Goal: Transaction & Acquisition: Purchase product/service

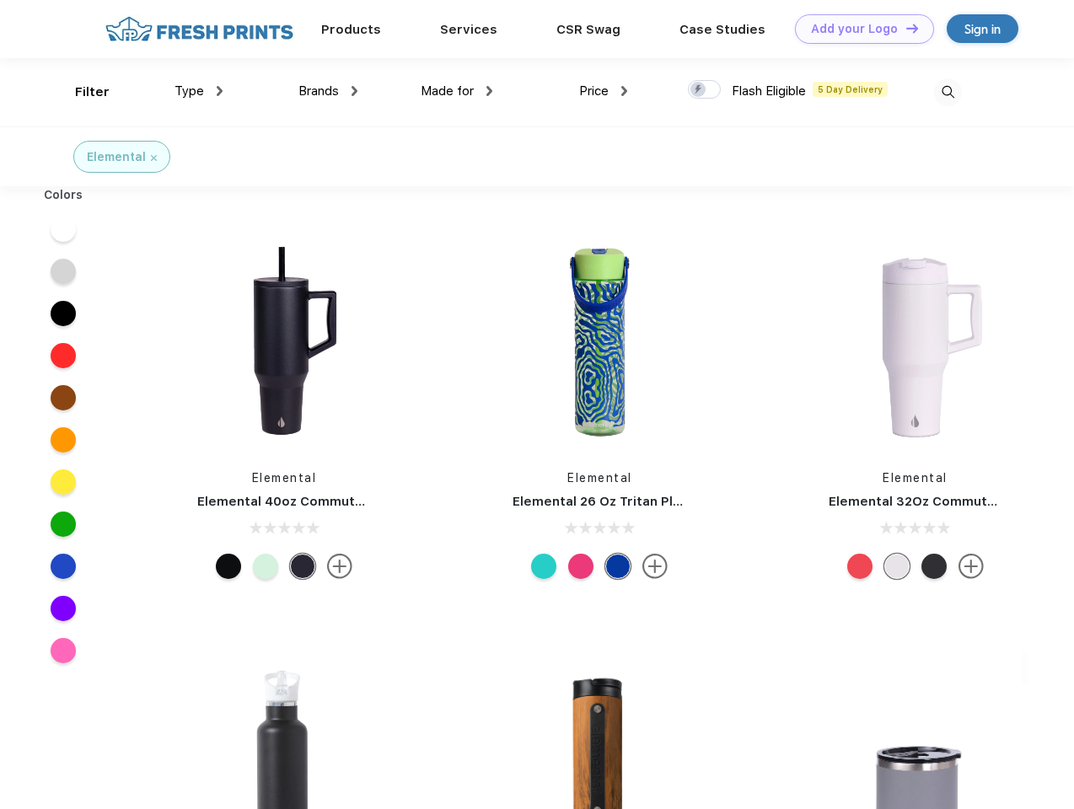
scroll to position [1, 0]
click at [858, 29] on link "Add your Logo Design Tool" at bounding box center [864, 29] width 139 height 30
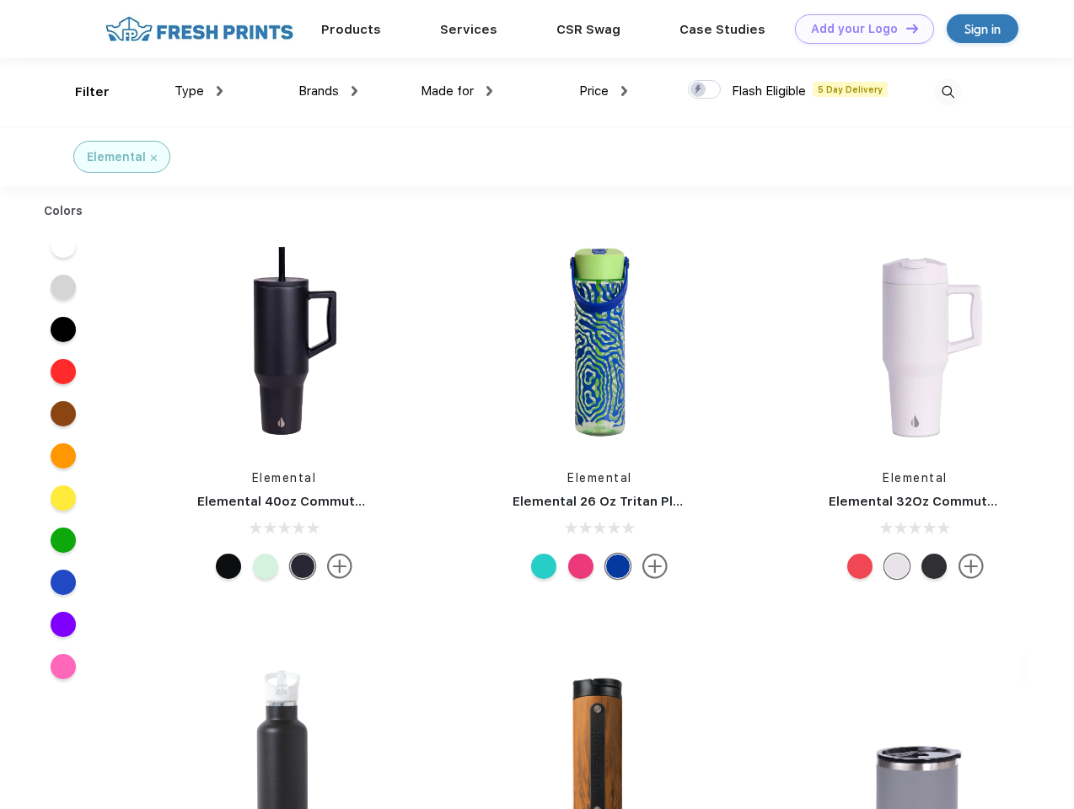
click at [0, 0] on div "Design Tool" at bounding box center [0, 0] width 0 height 0
click at [905, 28] on link "Add your Logo Design Tool" at bounding box center [864, 29] width 139 height 30
click at [81, 92] on div "Filter" at bounding box center [92, 92] width 35 height 19
click at [199, 91] on span "Type" at bounding box center [189, 90] width 30 height 15
click at [328, 91] on span "Brands" at bounding box center [318, 90] width 40 height 15
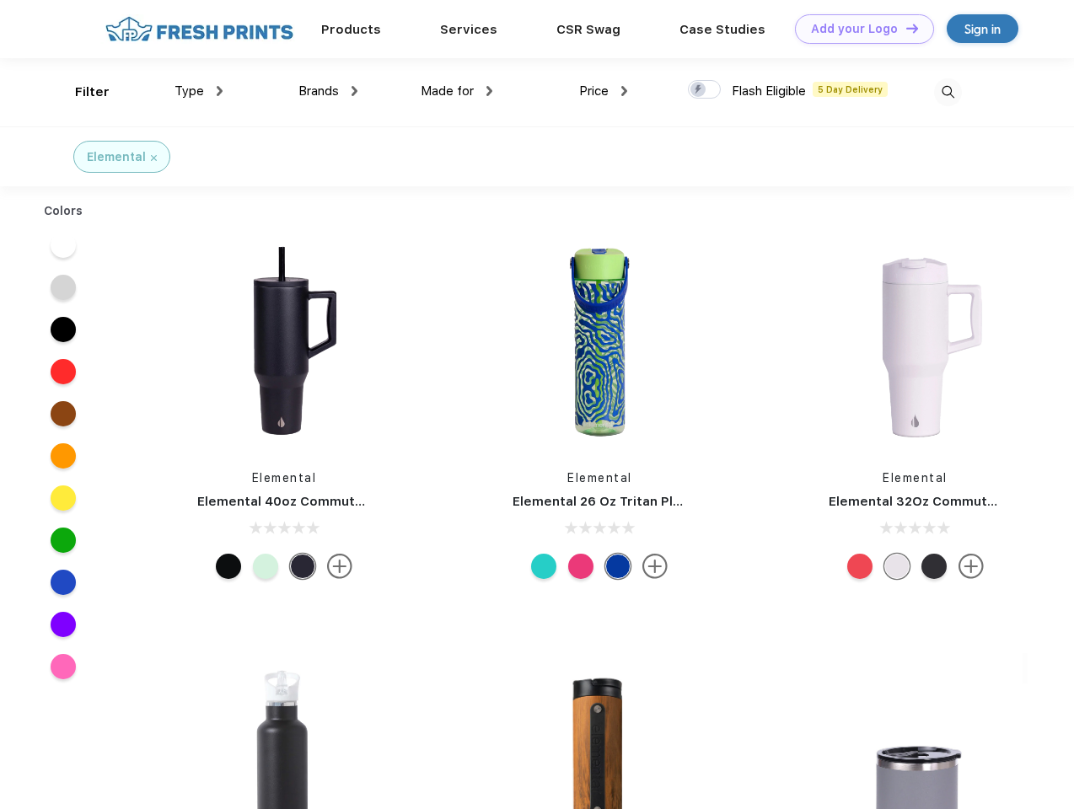
click at [457, 91] on span "Made for" at bounding box center [447, 90] width 53 height 15
click at [604, 91] on span "Price" at bounding box center [594, 90] width 30 height 15
click at [705, 90] on div at bounding box center [704, 89] width 33 height 19
click at [699, 90] on input "checkbox" at bounding box center [693, 84] width 11 height 11
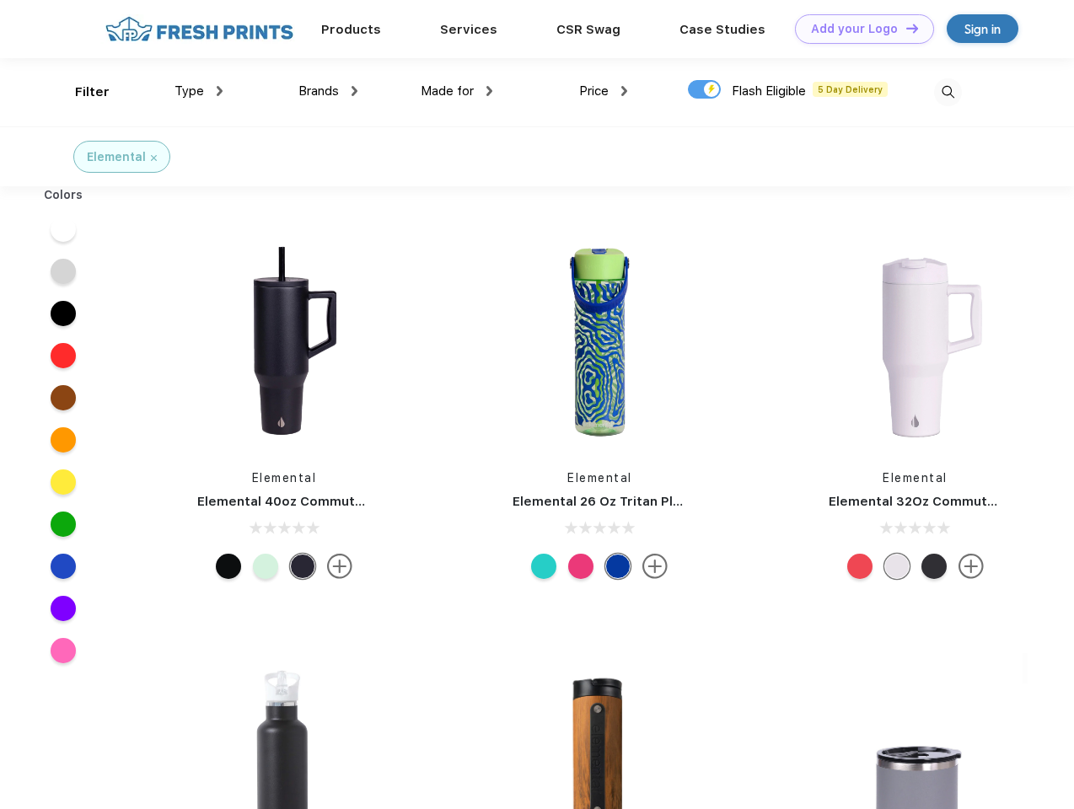
click at [948, 92] on img at bounding box center [948, 92] width 28 height 28
